Goal: Task Accomplishment & Management: Manage account settings

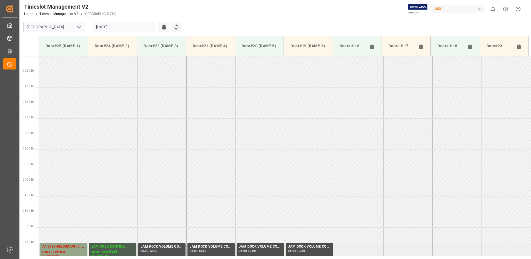
scroll to position [215, 0]
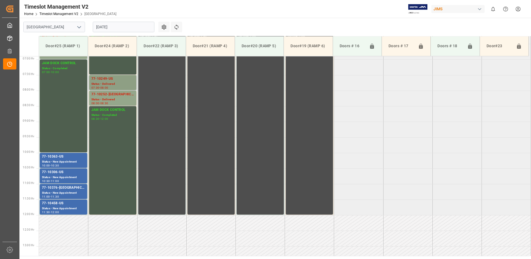
click at [114, 82] on div "Status - Delivered" at bounding box center [112, 84] width 43 height 5
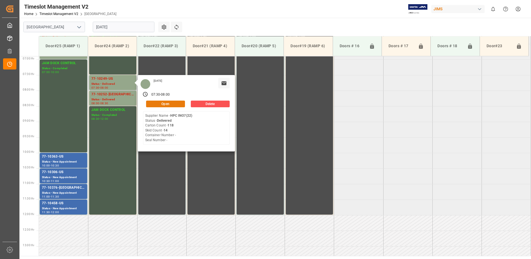
click at [166, 103] on button "Open" at bounding box center [165, 104] width 39 height 7
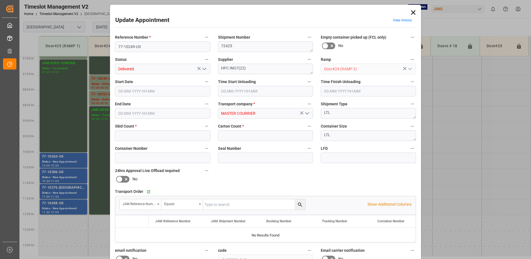
type input "14"
type input "118"
type input "[DATE] 07:30"
type input "[DATE] 08:15"
type input "[DATE] 08:00"
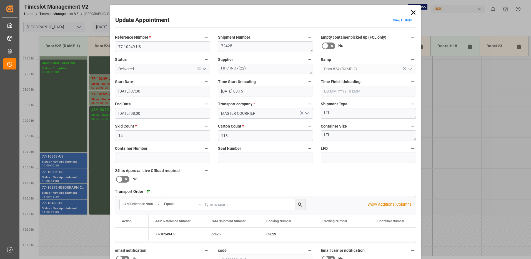
type input "[DATE] 14:29"
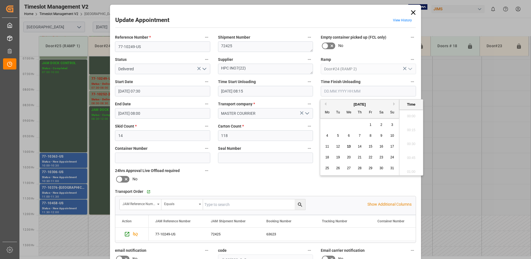
click at [342, 91] on input "text" at bounding box center [368, 91] width 95 height 11
click at [349, 147] on span "13" at bounding box center [349, 147] width 4 height 4
click at [412, 156] on li "09:15" at bounding box center [412, 156] width 24 height 14
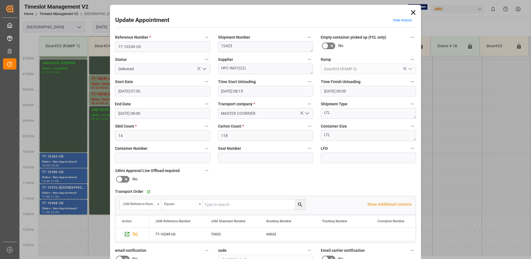
type input "[DATE] 09:15"
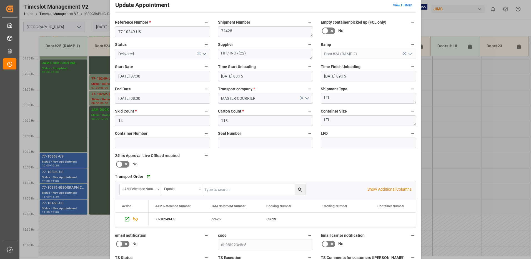
scroll to position [79, 0]
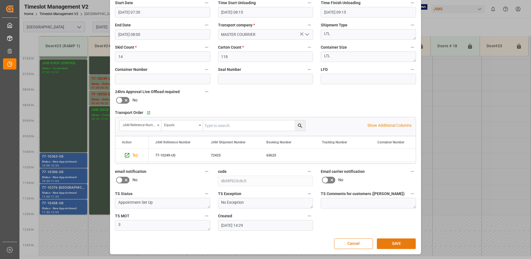
click at [400, 244] on button "SAVE" at bounding box center [396, 243] width 39 height 11
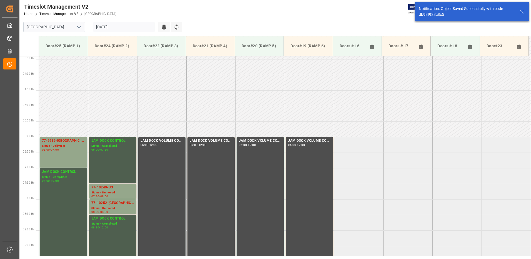
scroll to position [183, 0]
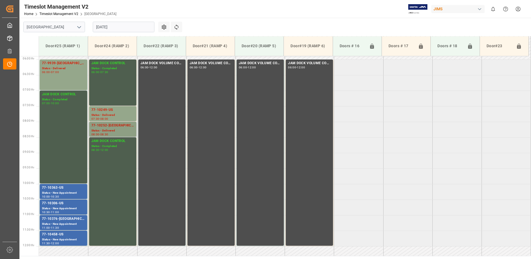
click at [115, 130] on div "Status - Delivered" at bounding box center [112, 130] width 43 height 5
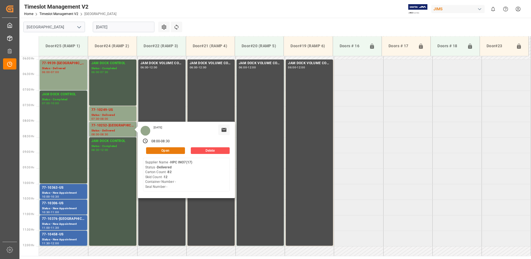
click at [169, 151] on button "Open" at bounding box center [165, 150] width 39 height 7
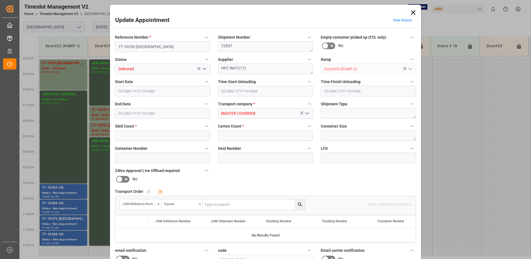
type input "12"
type input "82"
type input "[DATE] 08:00"
type input "[DATE] 08:15"
type input "[DATE] 08:30"
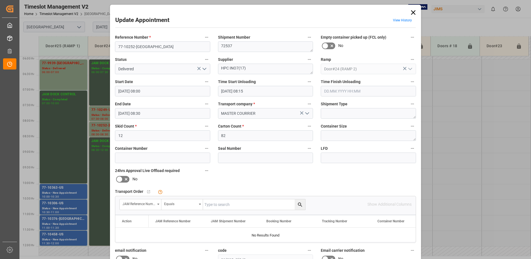
type input "[DATE] 14:30"
click at [331, 91] on input "text" at bounding box center [368, 91] width 95 height 11
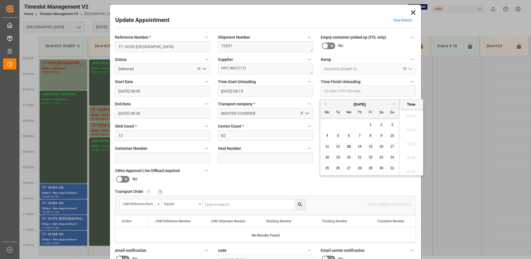
scroll to position [488, 0]
click at [350, 146] on span "13" at bounding box center [349, 147] width 4 height 4
click at [411, 142] on li "09:15" at bounding box center [412, 142] width 24 height 14
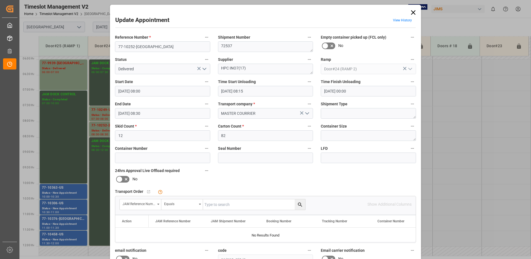
type input "[DATE] 09:15"
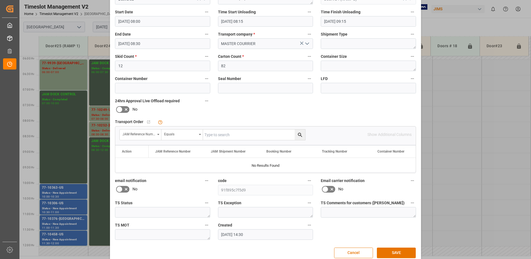
scroll to position [79, 0]
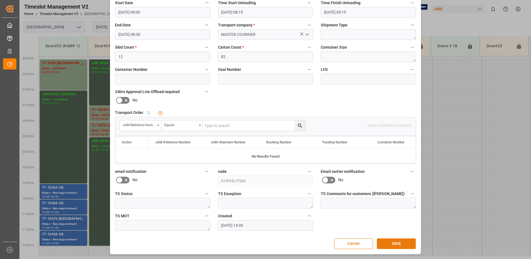
click at [398, 244] on button "SAVE" at bounding box center [396, 243] width 39 height 11
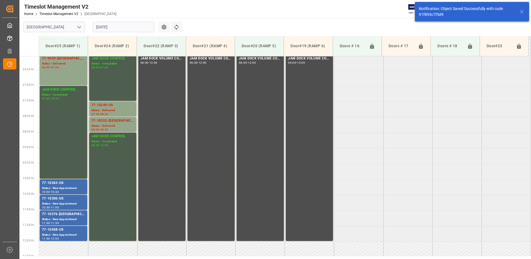
scroll to position [215, 0]
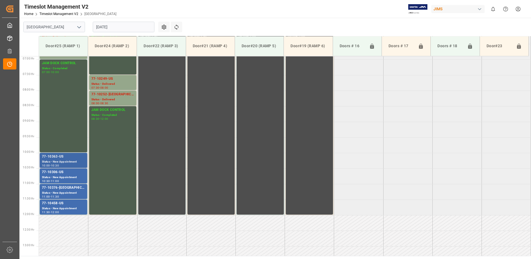
click at [63, 158] on div "77-10363-US" at bounding box center [63, 157] width 43 height 6
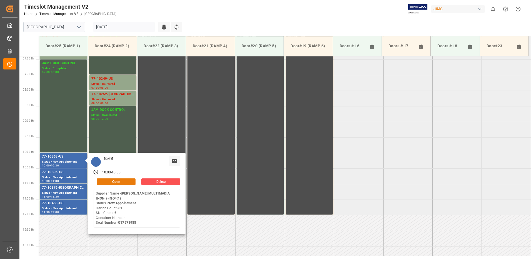
click at [120, 182] on button "Open" at bounding box center [116, 181] width 39 height 7
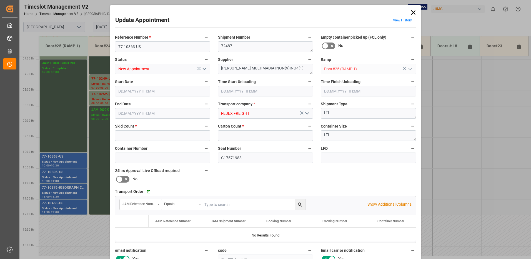
type input "6"
type input "61"
type input "[DATE] 10:00"
type input "[DATE] 10:30"
type input "[DATE] 12:47"
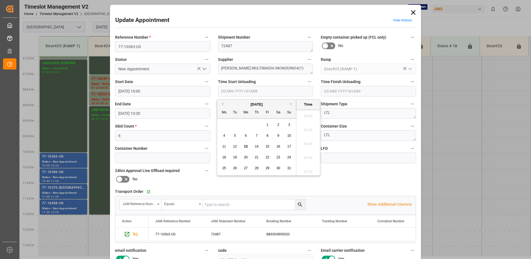
click at [234, 91] on input "text" at bounding box center [265, 91] width 95 height 11
click at [245, 145] on span "13" at bounding box center [246, 147] width 4 height 4
click at [306, 141] on li "09:15" at bounding box center [309, 142] width 24 height 14
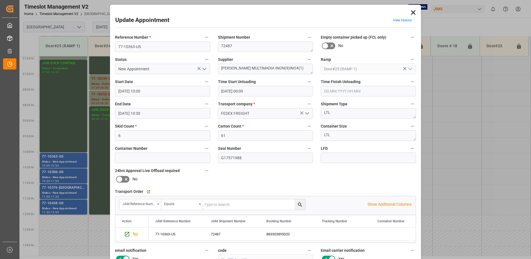
type input "[DATE] 09:15"
click at [203, 70] on icon "open menu" at bounding box center [204, 69] width 7 height 7
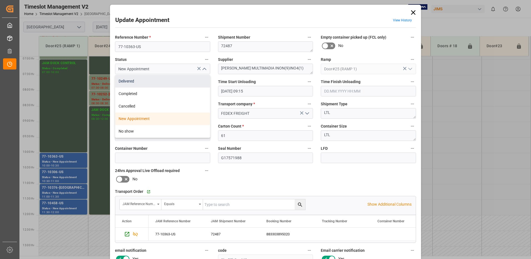
click at [163, 80] on div "Delivered" at bounding box center [162, 81] width 95 height 13
type input "Delivered"
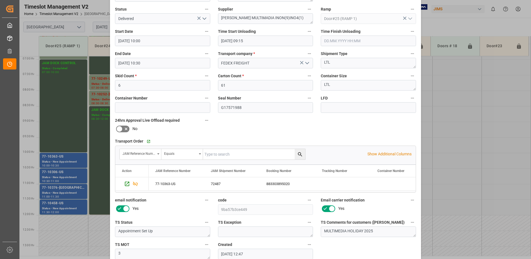
scroll to position [79, 0]
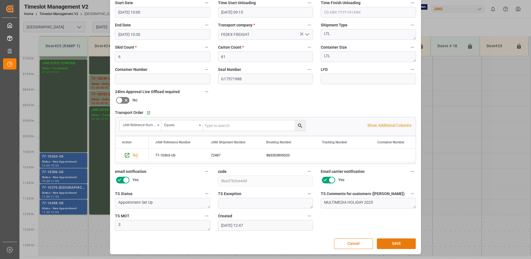
click at [392, 244] on button "SAVE" at bounding box center [396, 243] width 39 height 11
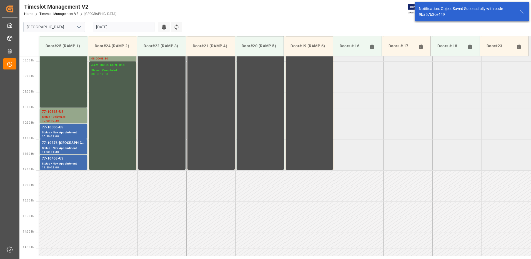
scroll to position [277, 0]
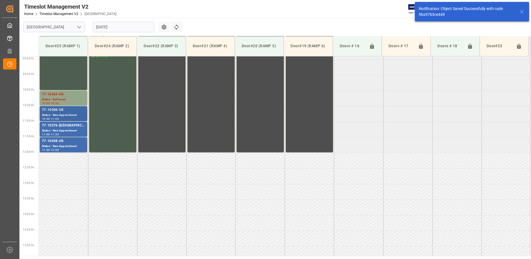
click at [50, 112] on div "77-10306-US" at bounding box center [63, 110] width 43 height 6
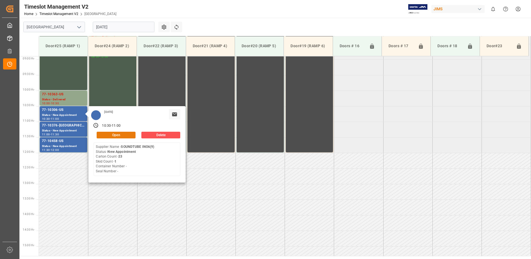
click at [123, 135] on button "Open" at bounding box center [116, 135] width 39 height 7
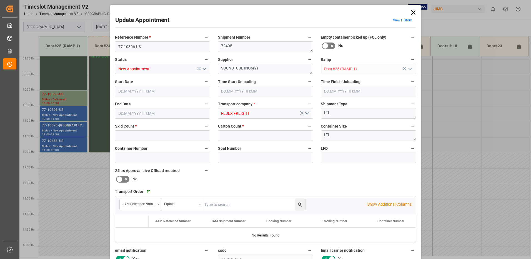
type input "1"
type input "23"
type input "[DATE] 10:30"
type input "[DATE] 11:00"
type input "[DATE] 12:48"
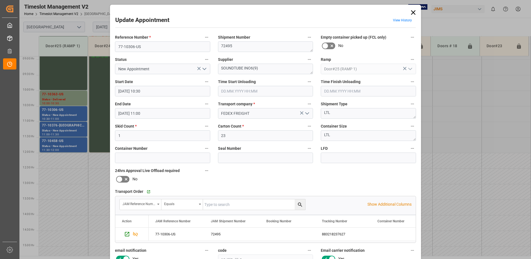
click at [203, 68] on icon "open menu" at bounding box center [204, 69] width 7 height 7
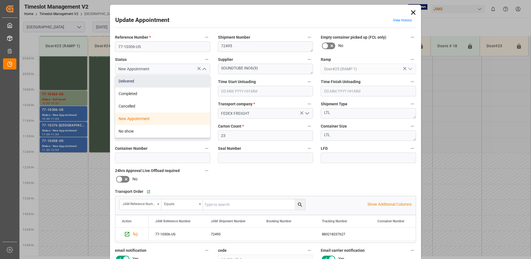
click at [150, 83] on div "Delivered" at bounding box center [162, 81] width 95 height 13
type input "Delivered"
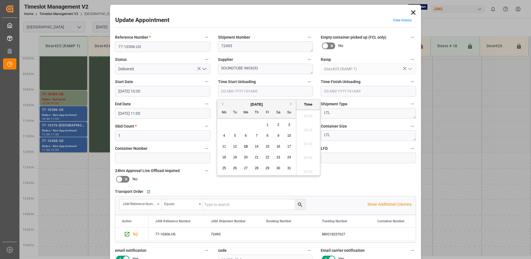
scroll to position [488, 0]
click at [232, 91] on input "text" at bounding box center [265, 91] width 95 height 11
click at [246, 147] on span "13" at bounding box center [246, 147] width 4 height 4
click at [304, 142] on li "09:15" at bounding box center [309, 142] width 24 height 14
type input "[DATE] 09:15"
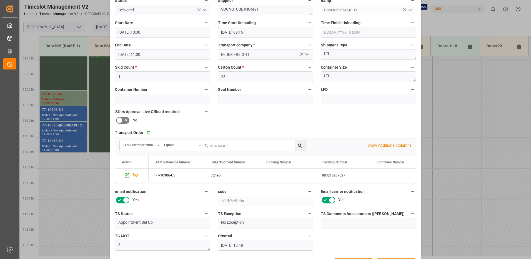
scroll to position [79, 0]
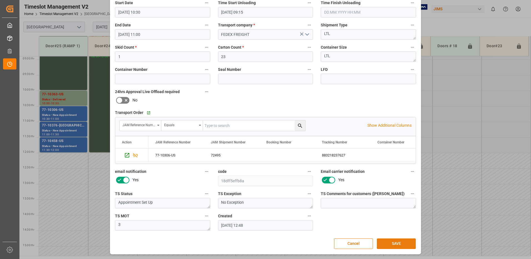
click at [394, 243] on button "SAVE" at bounding box center [396, 243] width 39 height 11
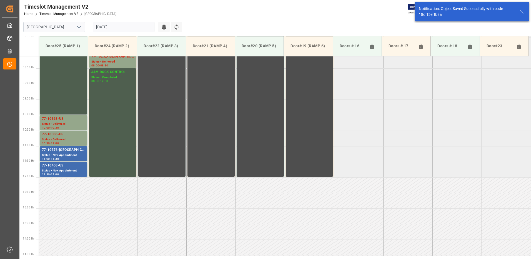
scroll to position [277, 0]
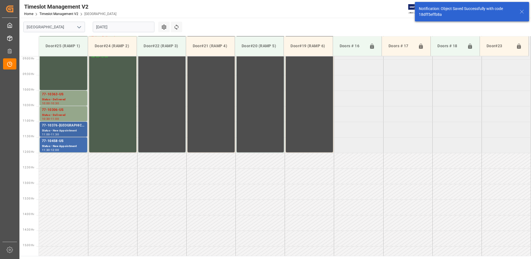
click at [56, 126] on div "77-10376-[GEOGRAPHIC_DATA]" at bounding box center [63, 126] width 43 height 6
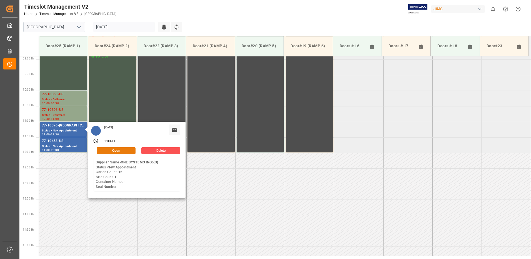
click at [114, 150] on button "Open" at bounding box center [116, 150] width 39 height 7
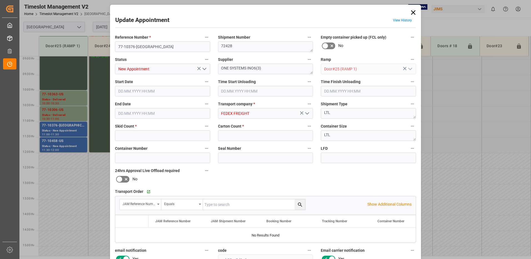
type input "1"
type input "12"
type input "[DATE] 11:00"
type input "[DATE] 11:30"
type input "[DATE] 12:49"
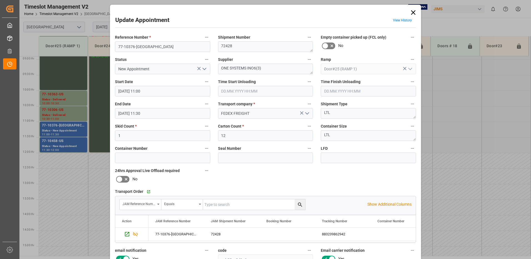
click at [203, 69] on icon "open menu" at bounding box center [204, 69] width 7 height 7
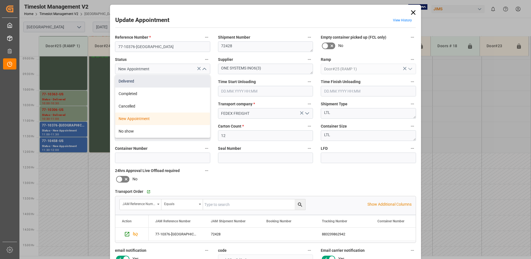
click at [156, 82] on div "Delivered" at bounding box center [162, 81] width 95 height 13
type input "Delivered"
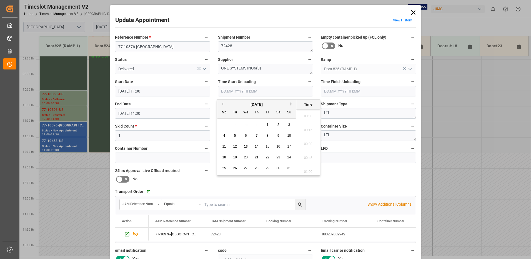
click at [231, 92] on input "text" at bounding box center [265, 91] width 95 height 11
click at [247, 148] on span "13" at bounding box center [246, 147] width 4 height 4
click at [306, 142] on li "09:15" at bounding box center [309, 142] width 24 height 14
type input "[DATE] 09:15"
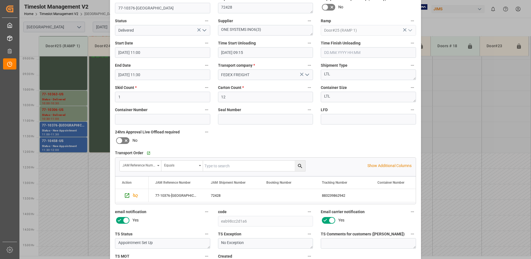
scroll to position [79, 0]
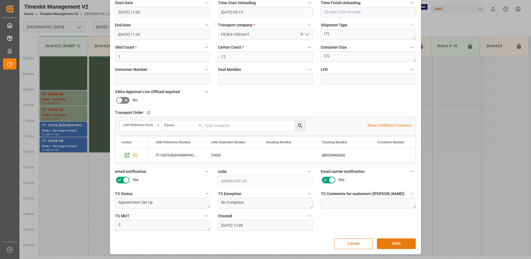
click at [401, 245] on button "SAVE" at bounding box center [396, 243] width 39 height 11
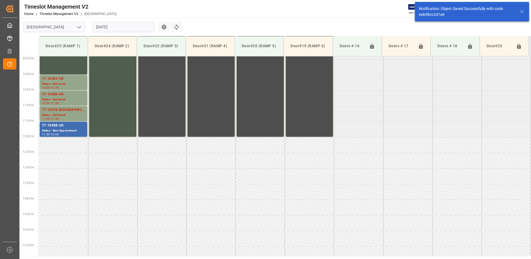
scroll to position [308, 0]
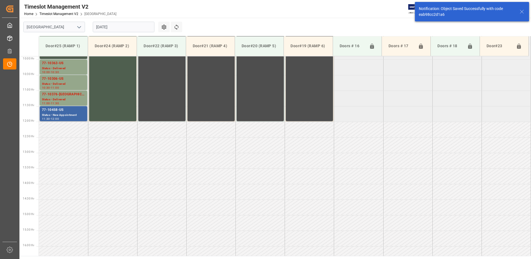
click at [49, 113] on div "Status - New Appointment" at bounding box center [63, 115] width 43 height 5
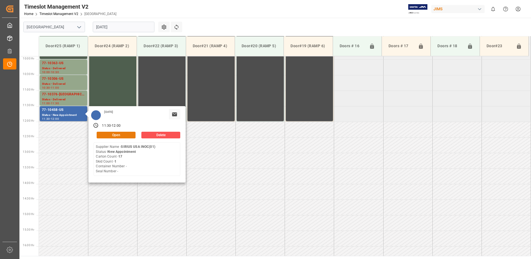
click at [122, 134] on button "Open" at bounding box center [116, 135] width 39 height 7
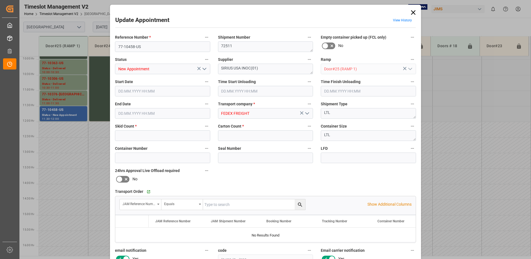
type input "1"
type input "17"
type input "[DATE] 11:30"
type input "[DATE] 12:00"
type input "[DATE] 12:50"
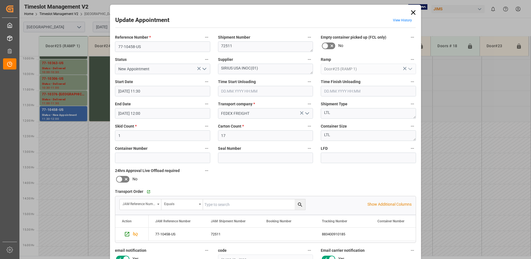
click at [203, 69] on polyline "open menu" at bounding box center [204, 69] width 3 height 2
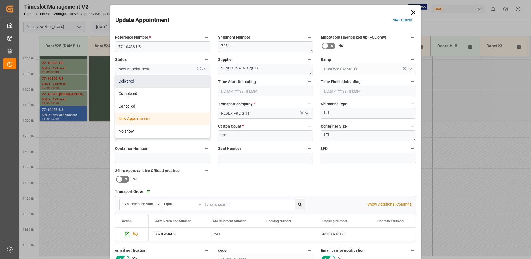
click at [148, 81] on div "Delivered" at bounding box center [162, 81] width 95 height 13
type input "Delivered"
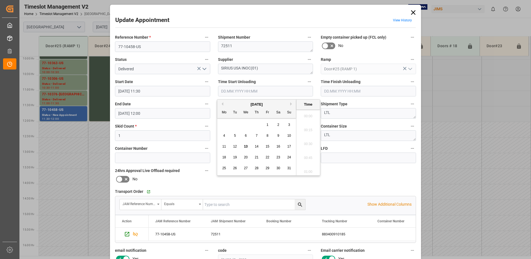
click at [237, 90] on input "text" at bounding box center [265, 91] width 95 height 11
click at [247, 147] on span "13" at bounding box center [246, 147] width 4 height 4
click at [310, 143] on li "09:15" at bounding box center [309, 142] width 24 height 14
type input "[DATE] 09:15"
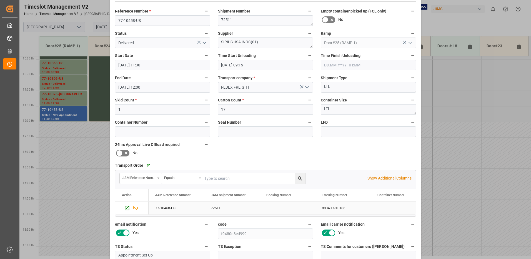
scroll to position [79, 0]
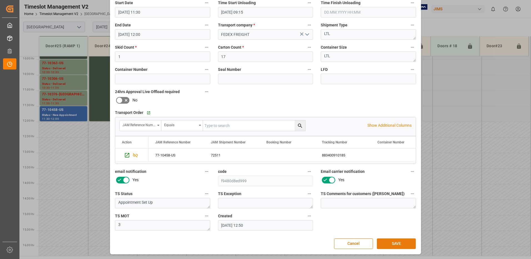
click at [401, 245] on button "SAVE" at bounding box center [396, 243] width 39 height 11
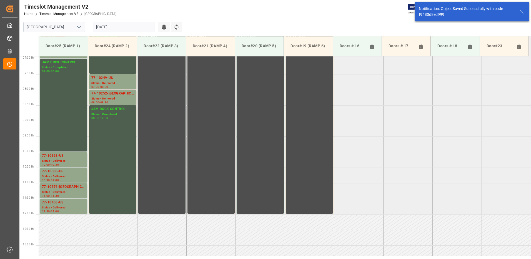
scroll to position [197, 0]
